Goal: Task Accomplishment & Management: Use online tool/utility

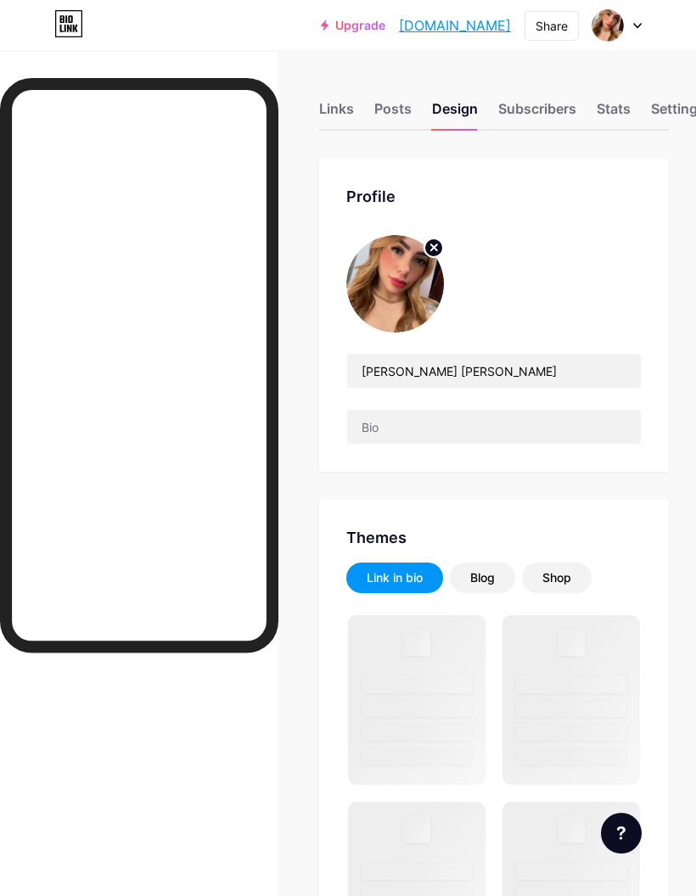
click at [632, 30] on div at bounding box center [616, 25] width 49 height 31
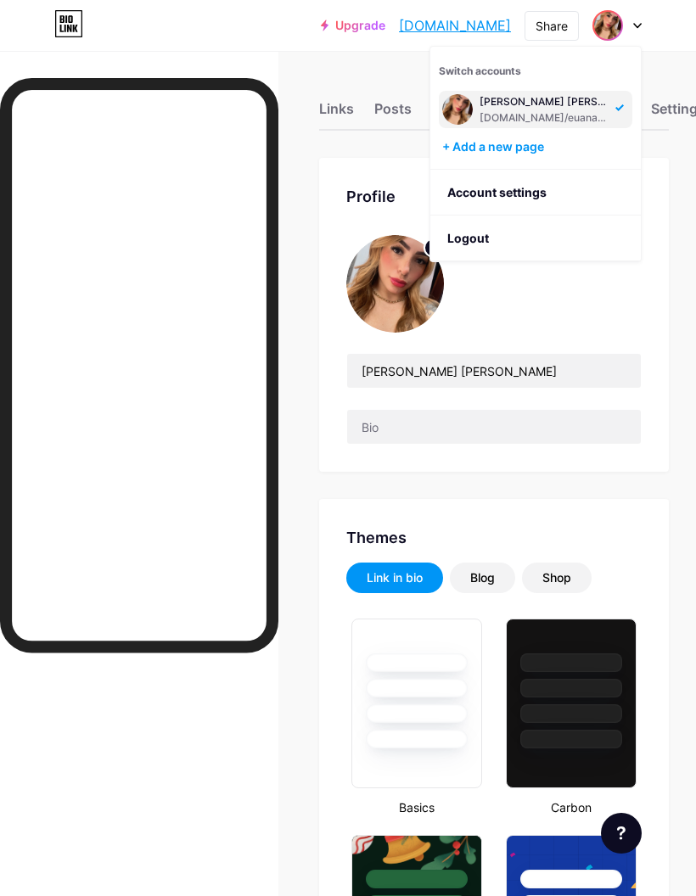
click at [531, 249] on li "Logout" at bounding box center [535, 239] width 210 height 46
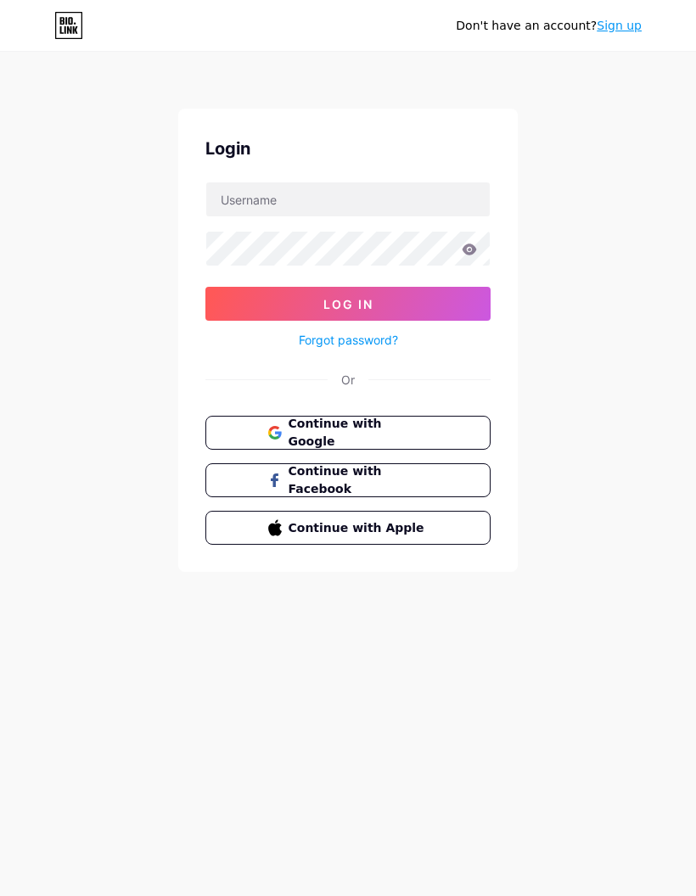
click at [457, 440] on button "Continue with Google" at bounding box center [347, 433] width 285 height 34
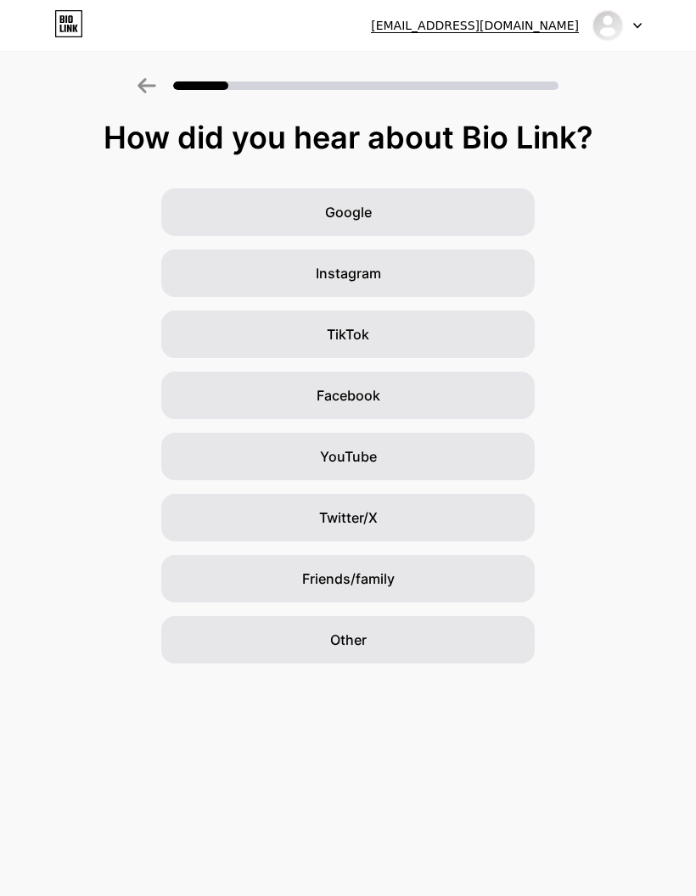
click at [138, 82] on icon at bounding box center [146, 85] width 19 height 15
click at [67, 17] on icon at bounding box center [66, 19] width 2 height 8
click at [154, 90] on icon at bounding box center [146, 85] width 19 height 15
click at [441, 214] on div "Google" at bounding box center [347, 212] width 373 height 48
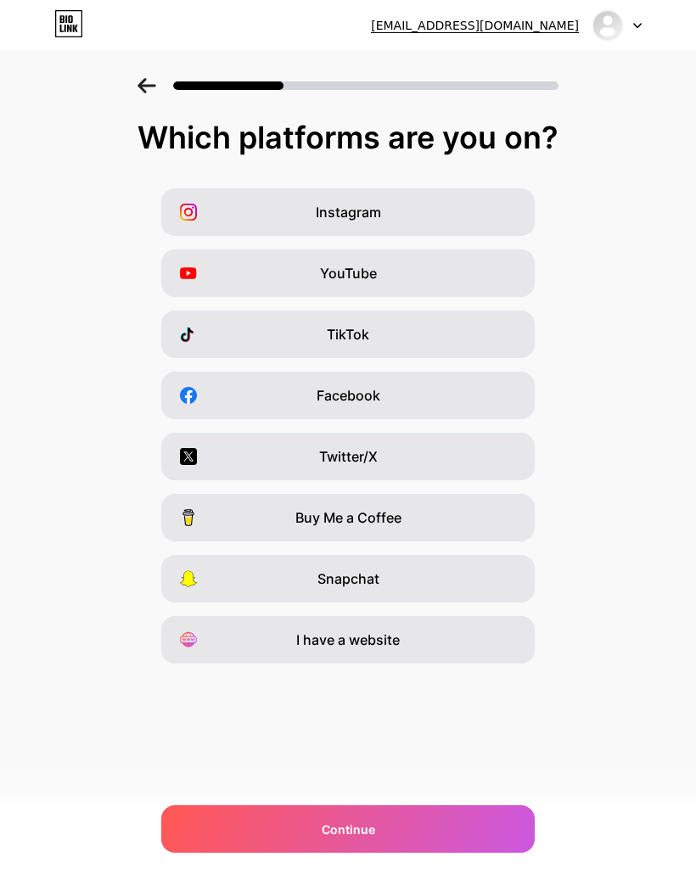
click at [409, 819] on div "Continue" at bounding box center [347, 829] width 373 height 48
click at [268, 831] on div "Continue" at bounding box center [347, 829] width 373 height 48
click at [388, 832] on div "Continue" at bounding box center [347, 829] width 373 height 48
click at [383, 832] on div "Continue" at bounding box center [347, 829] width 373 height 48
click at [383, 829] on div "Continue" at bounding box center [347, 829] width 373 height 48
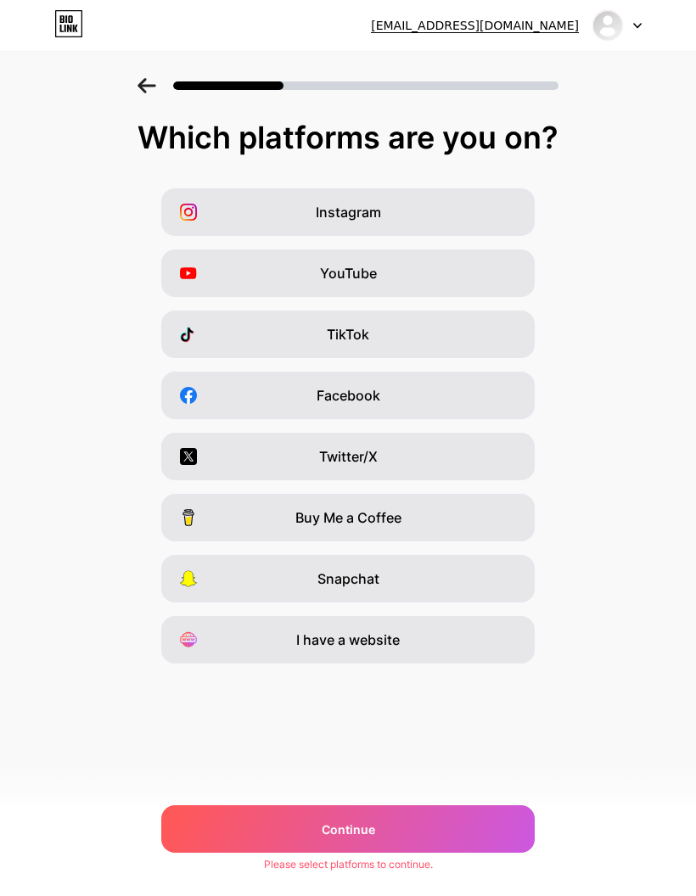
click at [386, 821] on div "Continue" at bounding box center [347, 829] width 373 height 48
click at [387, 814] on div "Continue" at bounding box center [347, 829] width 373 height 48
click at [395, 808] on div "Continue" at bounding box center [347, 829] width 373 height 48
click at [640, 18] on div at bounding box center [616, 25] width 49 height 31
click at [592, 71] on li "Logout" at bounding box center [535, 70] width 210 height 46
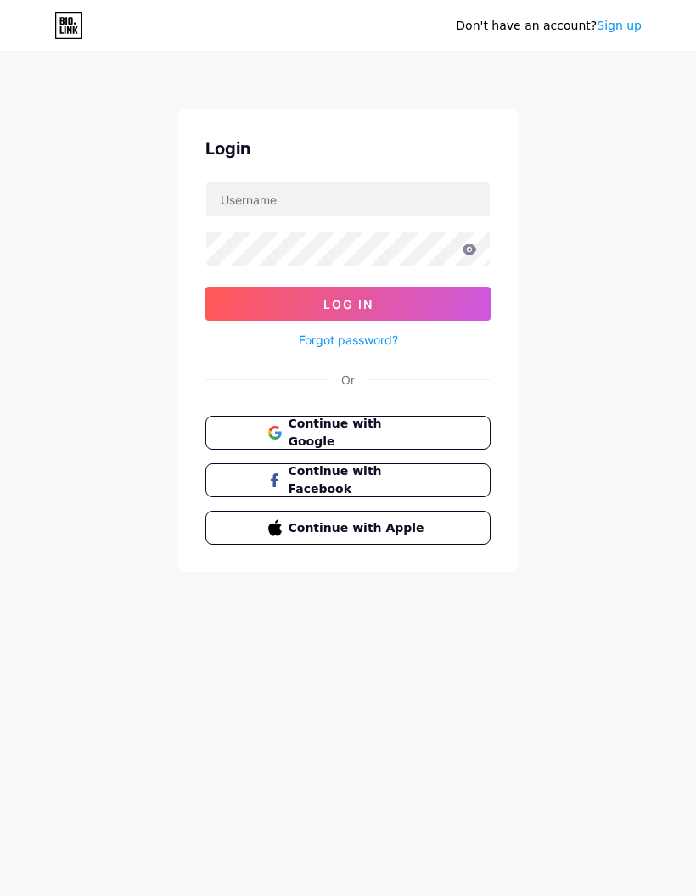
click at [632, 22] on link "Sign up" at bounding box center [618, 26] width 45 height 14
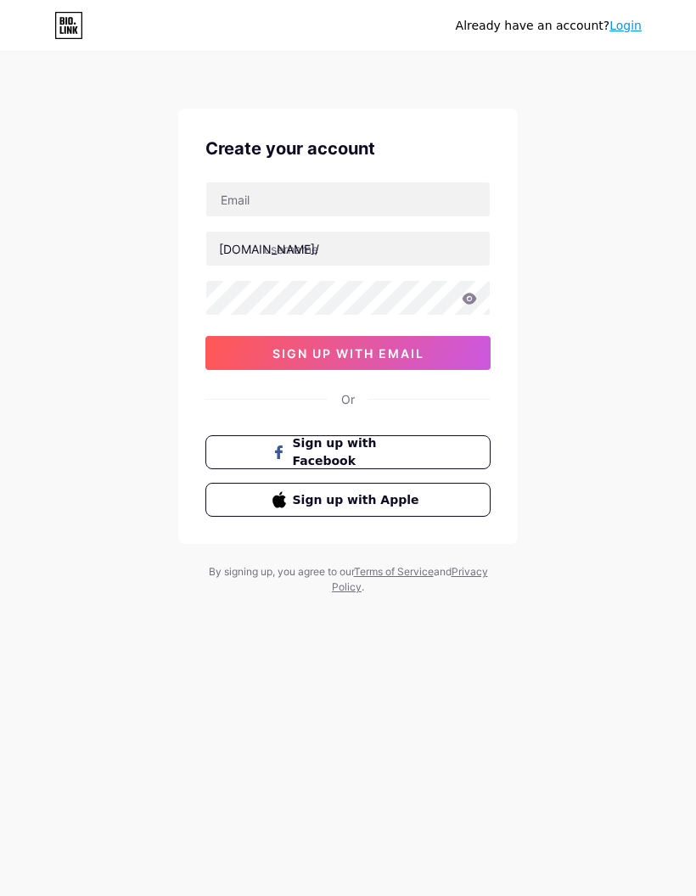
click at [641, 28] on link "Login" at bounding box center [625, 26] width 32 height 14
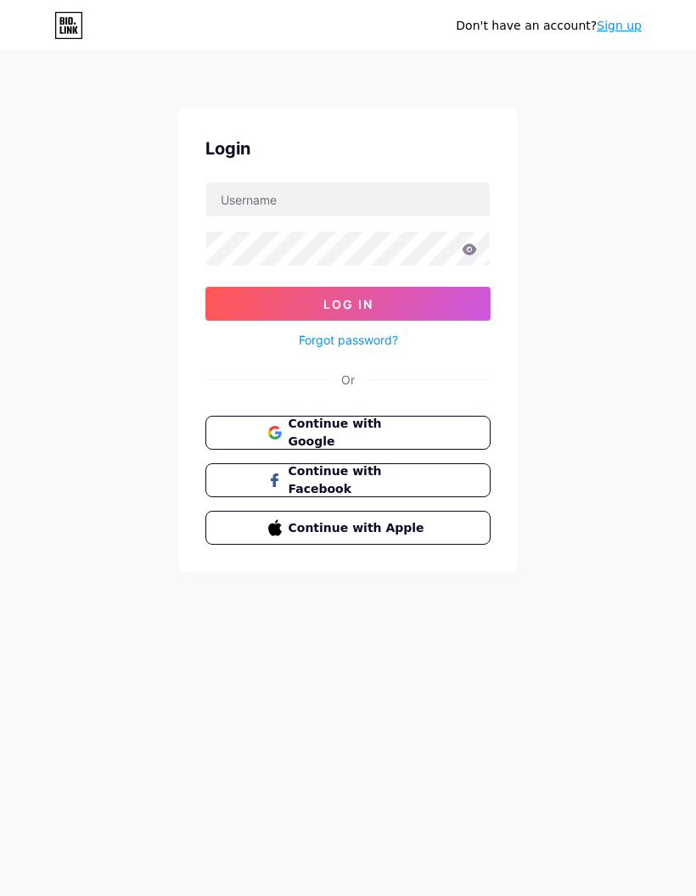
click at [395, 429] on span "Continue with Google" at bounding box center [358, 433] width 140 height 36
click at [379, 214] on input "text" at bounding box center [347, 199] width 283 height 34
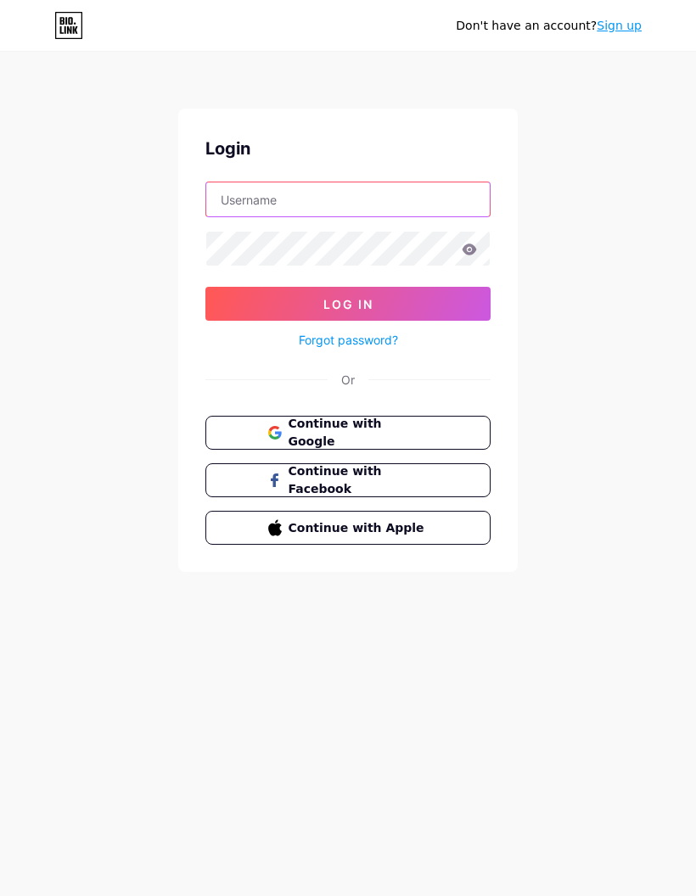
click at [368, 210] on input "text" at bounding box center [347, 199] width 283 height 34
click at [355, 205] on input "text" at bounding box center [347, 199] width 283 height 34
type input "carol.adaowilly@gmail.com"
click at [425, 306] on button "Log In" at bounding box center [347, 304] width 285 height 34
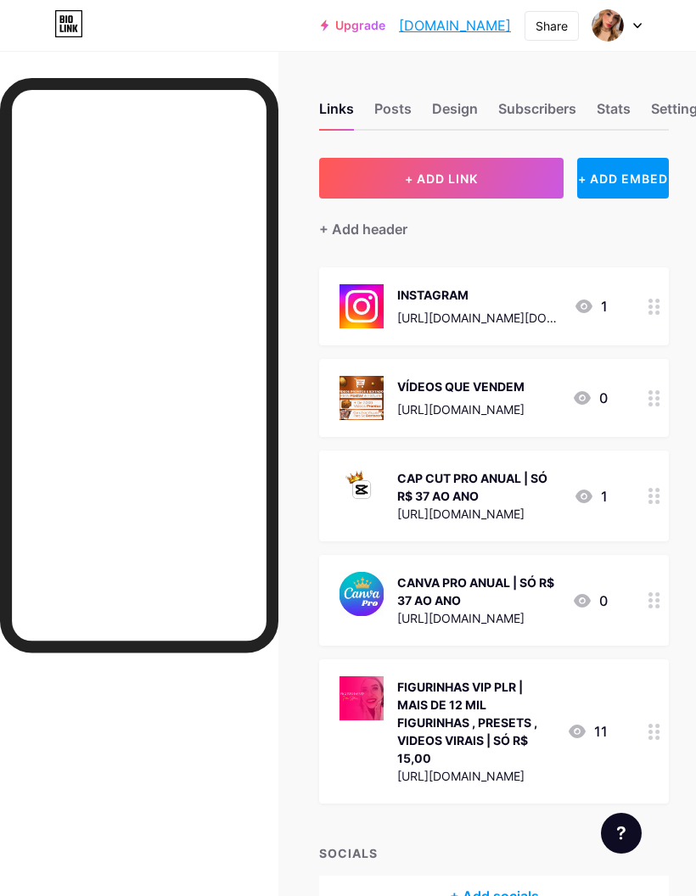
click at [485, 170] on button "+ ADD LINK" at bounding box center [441, 178] width 244 height 41
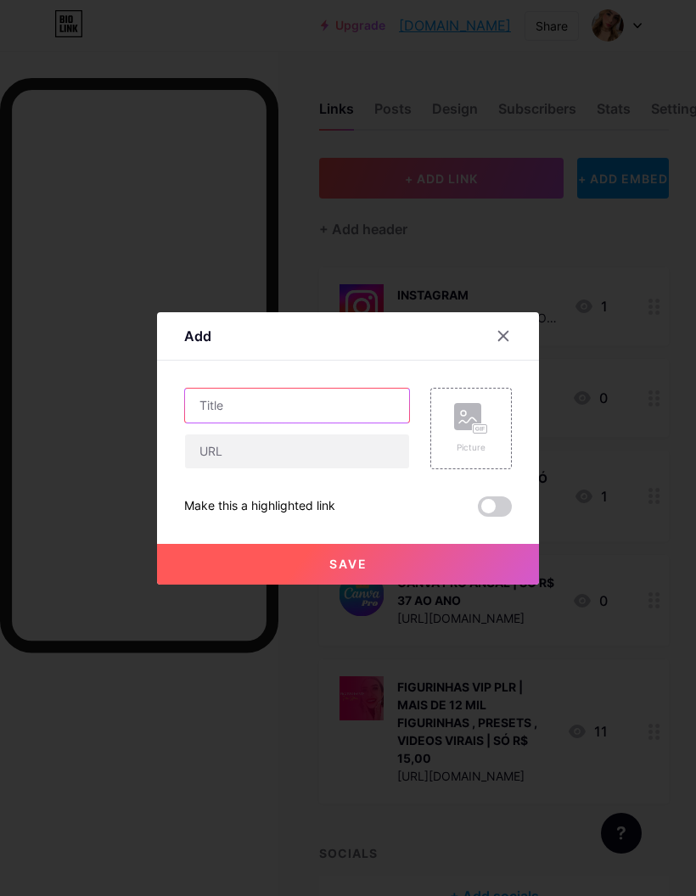
click at [322, 423] on input "text" at bounding box center [297, 406] width 224 height 34
type input "ASE-AFILIADO SHOPEE EXPERT"
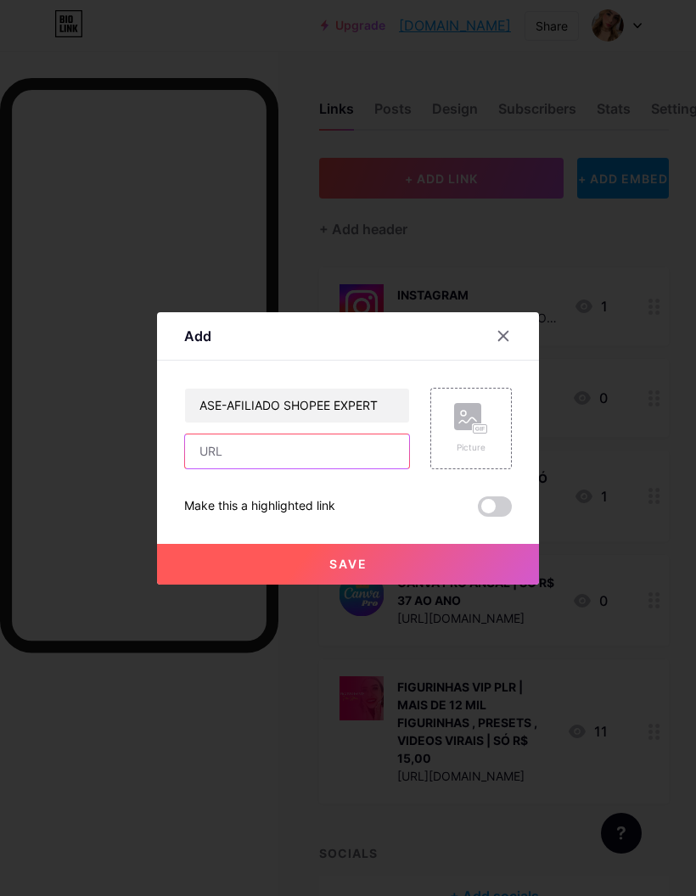
click at [364, 468] on input "text" at bounding box center [297, 451] width 224 height 34
click at [350, 468] on input "text" at bounding box center [297, 451] width 224 height 34
paste input "https://kiwify.app/btcHnUg?afid=cXXubil3"
type input "https://kiwify.app/btcHnUg?afid=cXXubil3"
click at [475, 454] on div "Picture" at bounding box center [471, 447] width 34 height 13
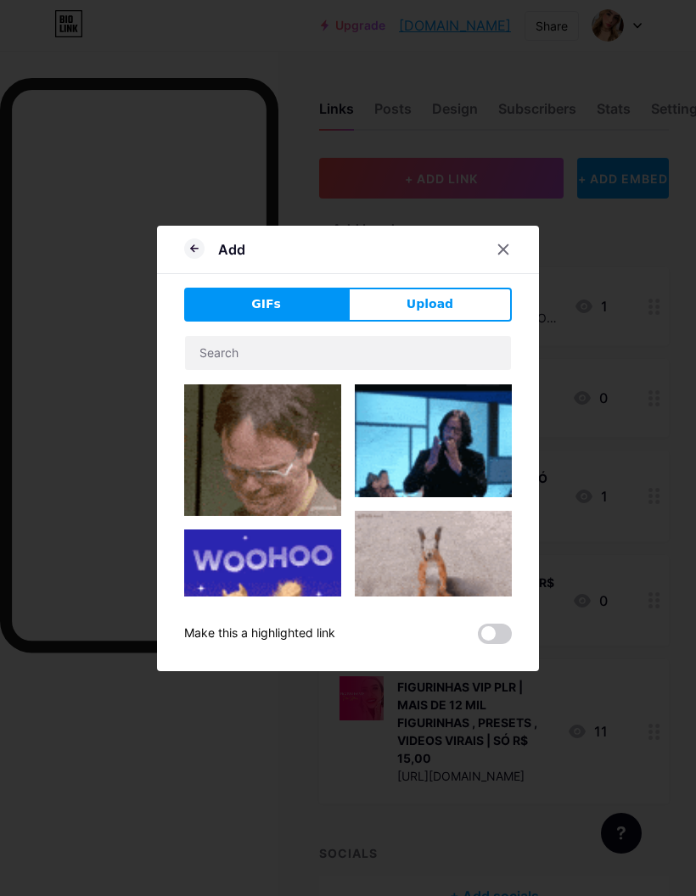
click at [457, 322] on button "Upload" at bounding box center [430, 305] width 164 height 34
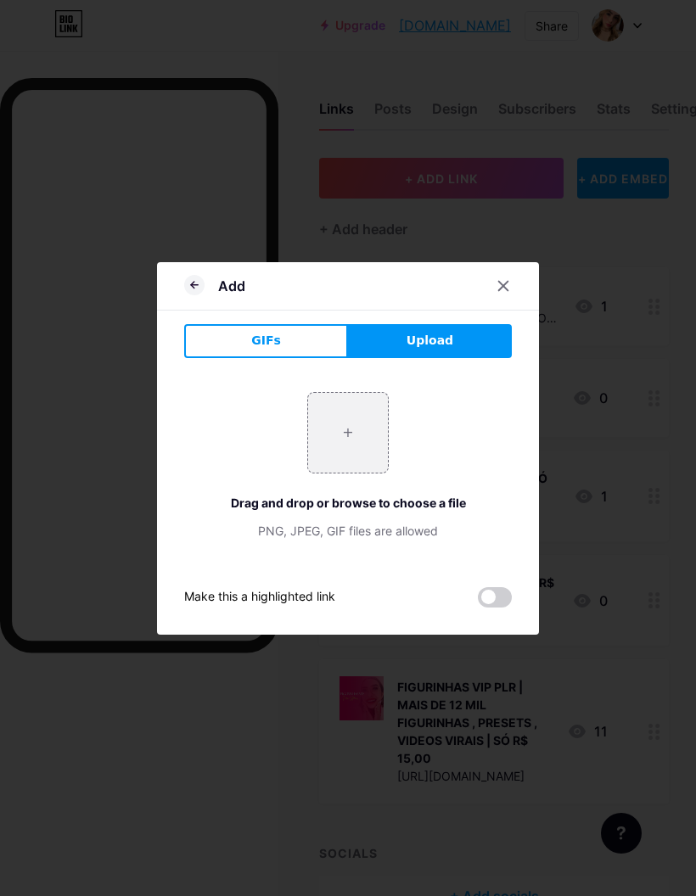
click at [342, 473] on input "file" at bounding box center [348, 433] width 80 height 80
type input "C:\fakepath\IMG_1506.jpeg"
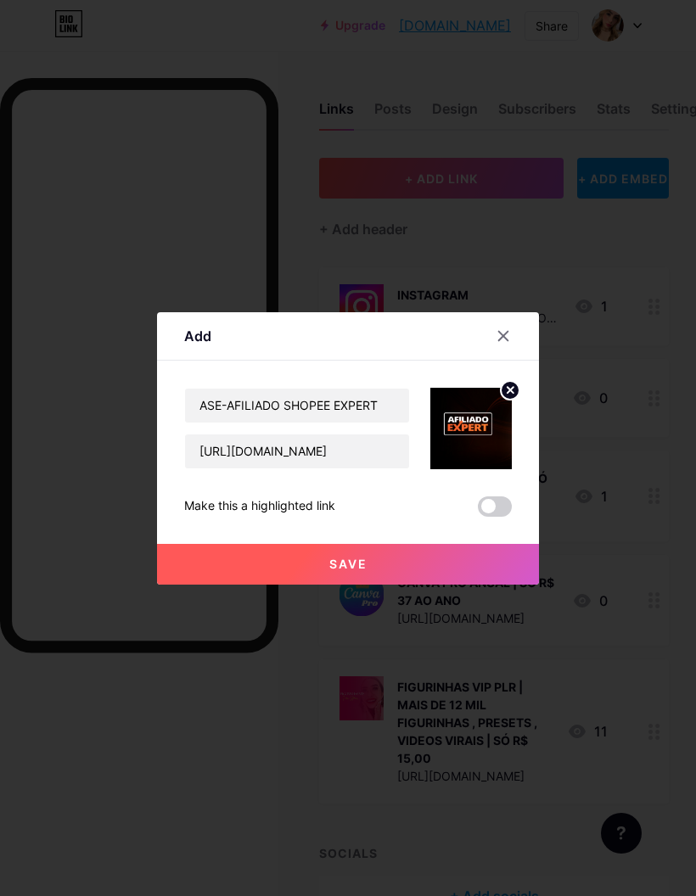
click at [494, 585] on button "Save" at bounding box center [348, 564] width 382 height 41
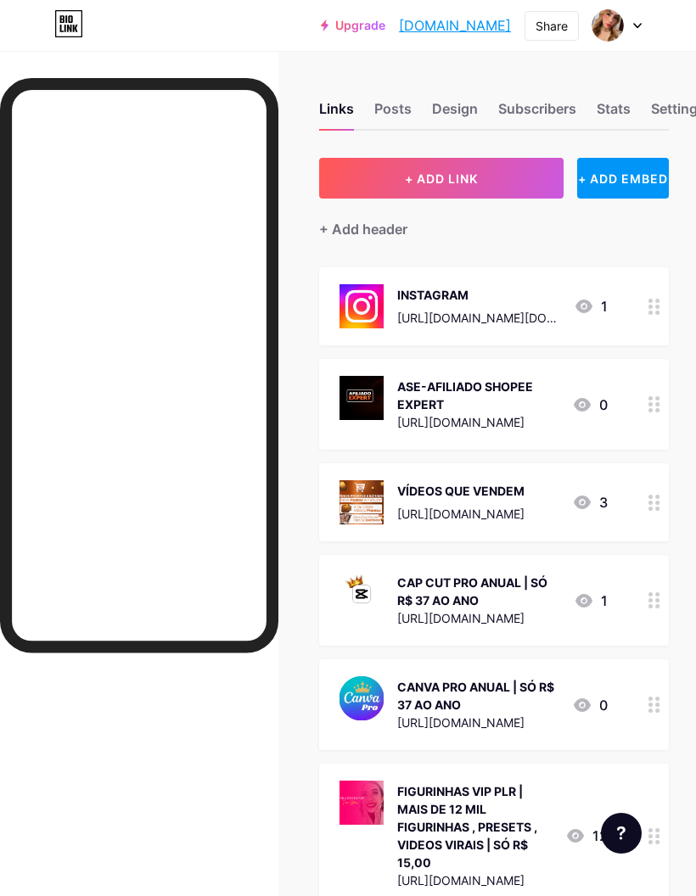
click at [524, 506] on div "https://pay.kiwify.com.br/sVuLJs0?afid=RFyHNLTv" at bounding box center [460, 514] width 127 height 18
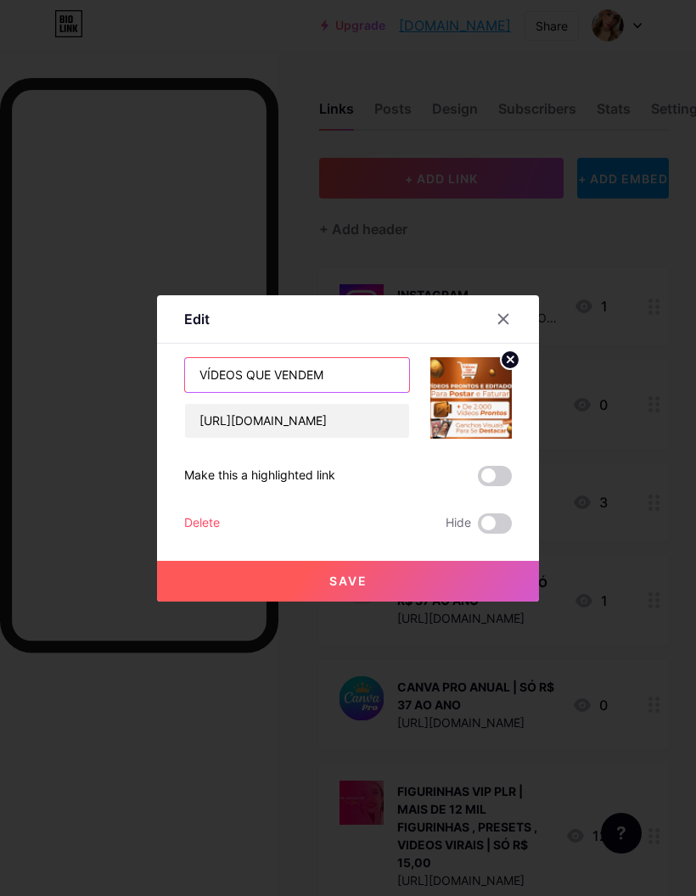
click at [210, 392] on input "VÍDEOS QUE VENDEM" at bounding box center [297, 375] width 224 height 34
click at [199, 392] on input "VÍDEOS QUE VENDEM" at bounding box center [297, 375] width 224 height 34
click at [378, 392] on input "PACK DE VÍDEOS QUE VENDEM" at bounding box center [297, 375] width 224 height 34
click at [250, 392] on input "PACK DE VÍDEOS QUE VENDEM" at bounding box center [297, 375] width 224 height 34
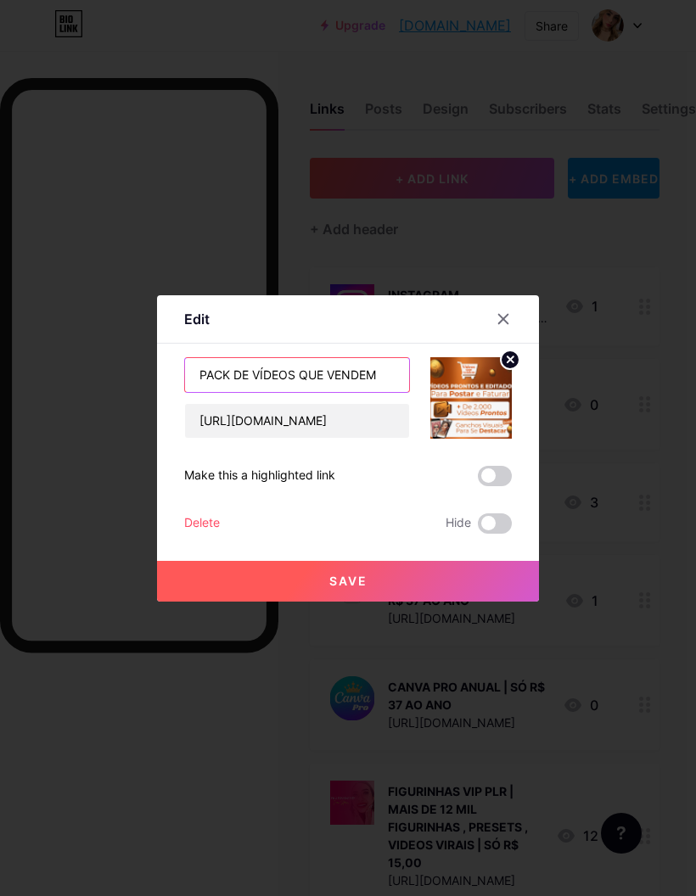
click at [305, 392] on input "PACK DE VÍDEOS QUE VENDEM" at bounding box center [297, 375] width 224 height 34
type input "PACK DE VÍDEOS QUE VENDEM"
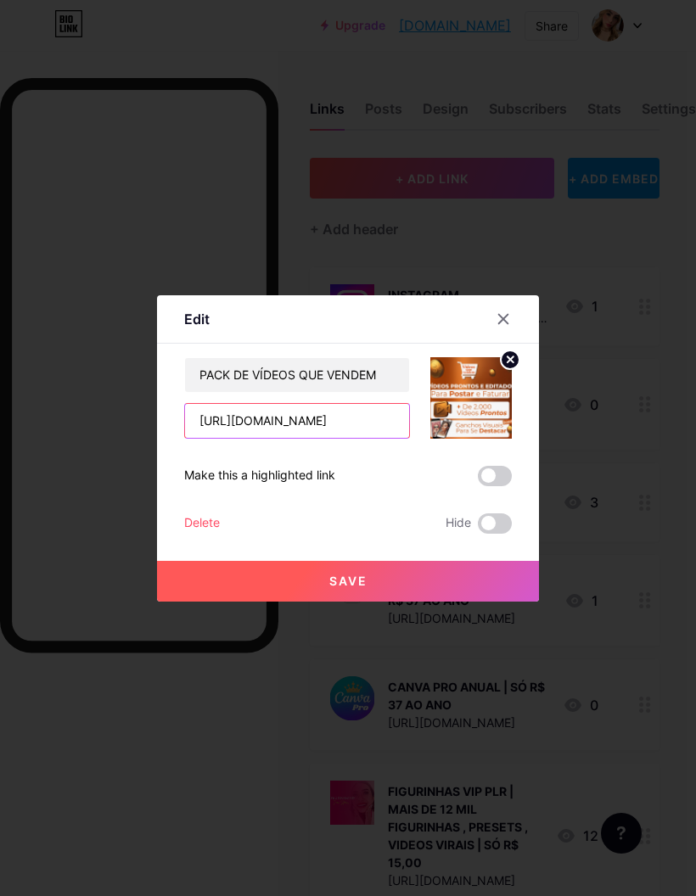
click at [361, 438] on input "https://pay.kiwify.com.br/sVuLJs0?afid=RFyHNLTv" at bounding box center [297, 421] width 224 height 34
click at [359, 438] on input "https://pay.kiwify.com.br/sVuLJs0?afid=RFyHNLTv" at bounding box center [297, 421] width 224 height 34
click at [353, 438] on input "https://pay.kiwify.com.br/sVuLJs0?afid=RFyHNLTv" at bounding box center [297, 421] width 224 height 34
click at [269, 438] on input "https://pay.kiwify.com.br/sVuLJs0?afid=RFyHNLTv" at bounding box center [297, 421] width 224 height 34
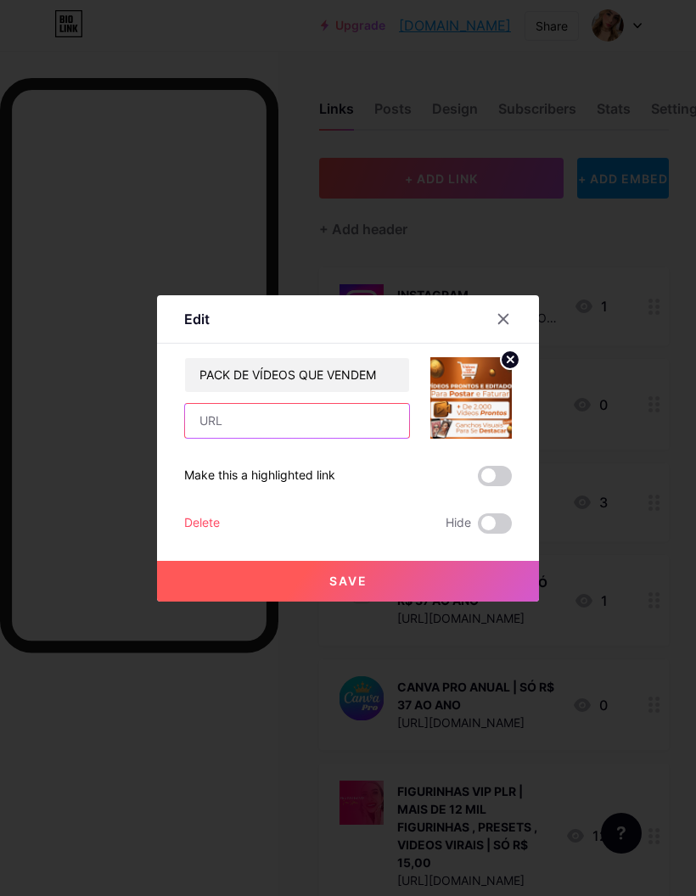
click at [316, 438] on input "text" at bounding box center [297, 421] width 224 height 34
paste input "https://pay.kiwify.com.br/Bn5ObtH?afid=RFyHNLTv"
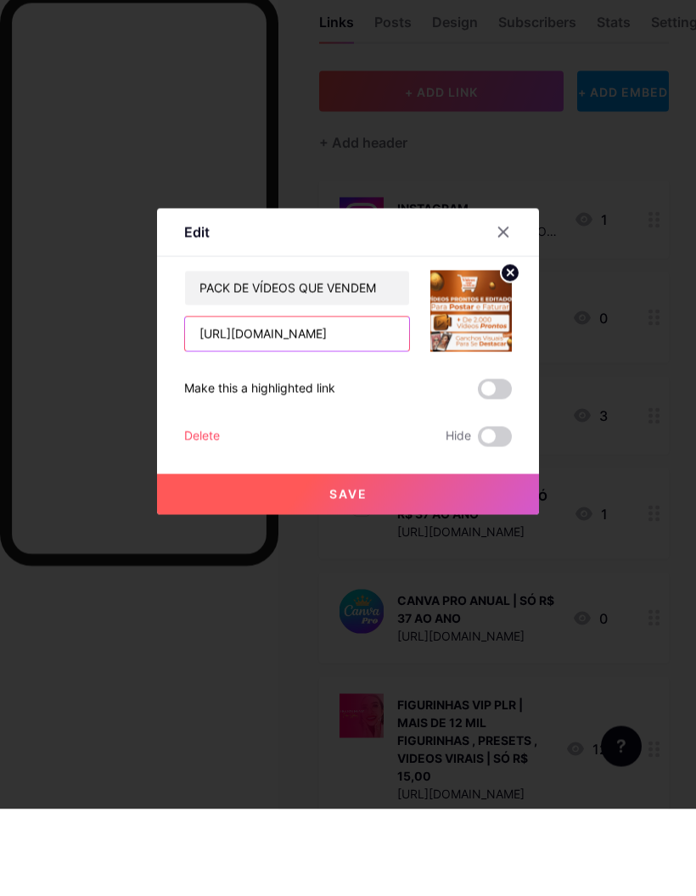
type input "https://pay.kiwify.com.br/Bn5ObtH?afid=RFyHNLTv"
click at [402, 561] on button "Save" at bounding box center [348, 581] width 382 height 41
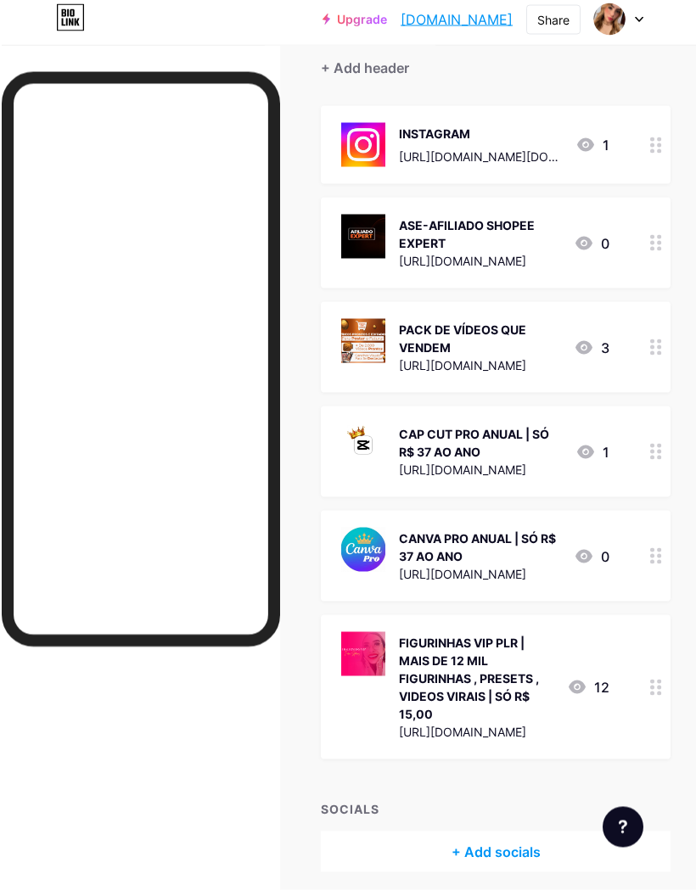
scroll to position [154, 0]
